Goal: Information Seeking & Learning: Check status

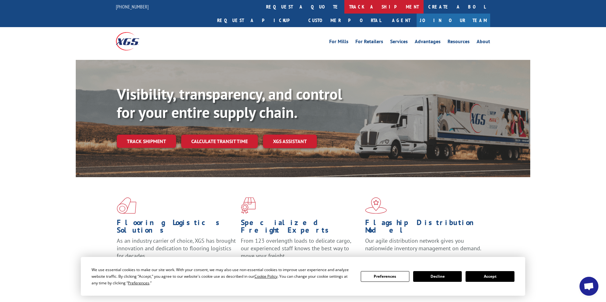
scroll to position [1212, 0]
click at [344, 10] on link "track a shipment" at bounding box center [383, 7] width 79 height 14
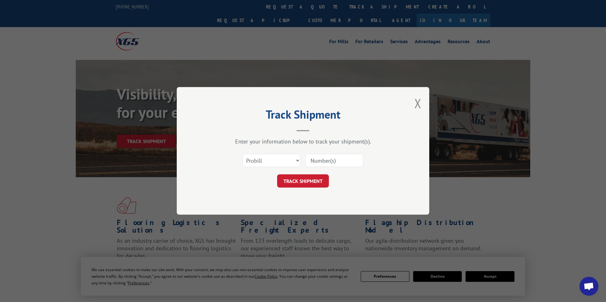
click at [352, 163] on input at bounding box center [334, 160] width 58 height 13
type input "17596883"
click at [317, 177] on button "TRACK SHIPMENT" at bounding box center [303, 181] width 52 height 13
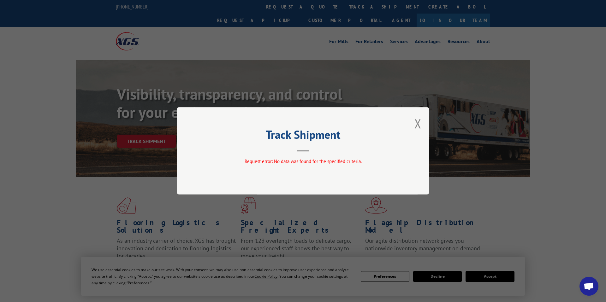
click at [412, 124] on div "Track Shipment Request error: No data was found for the specified criteria." at bounding box center [303, 150] width 252 height 87
click at [414, 124] on div "Track Shipment Request error: No data was found for the specified criteria." at bounding box center [303, 150] width 252 height 87
click at [416, 124] on button "Close modal" at bounding box center [417, 123] width 7 height 17
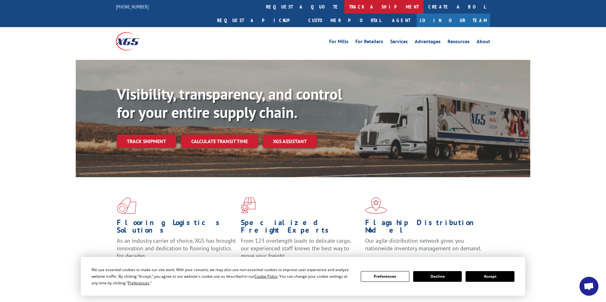
click at [344, 10] on link "track a shipment" at bounding box center [383, 7] width 79 height 14
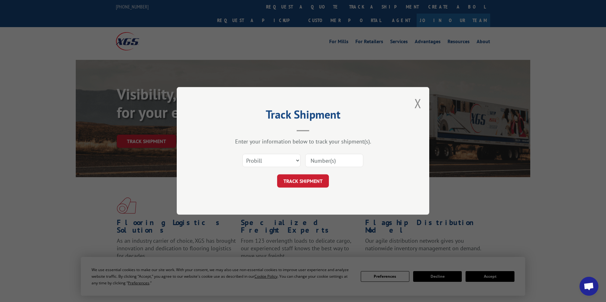
click at [320, 158] on input at bounding box center [334, 160] width 58 height 13
type input "17591683"
click at [322, 181] on button "TRACK SHIPMENT" at bounding box center [303, 181] width 52 height 13
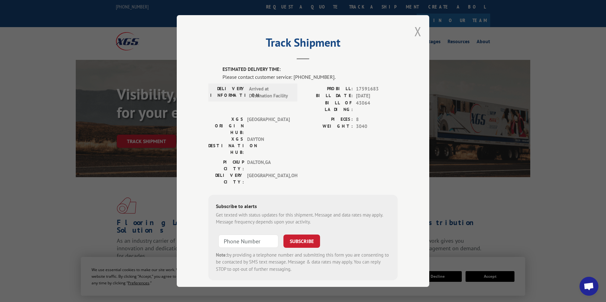
click at [415, 33] on button "Close modal" at bounding box center [417, 31] width 7 height 17
